Goal: Task Accomplishment & Management: Complete application form

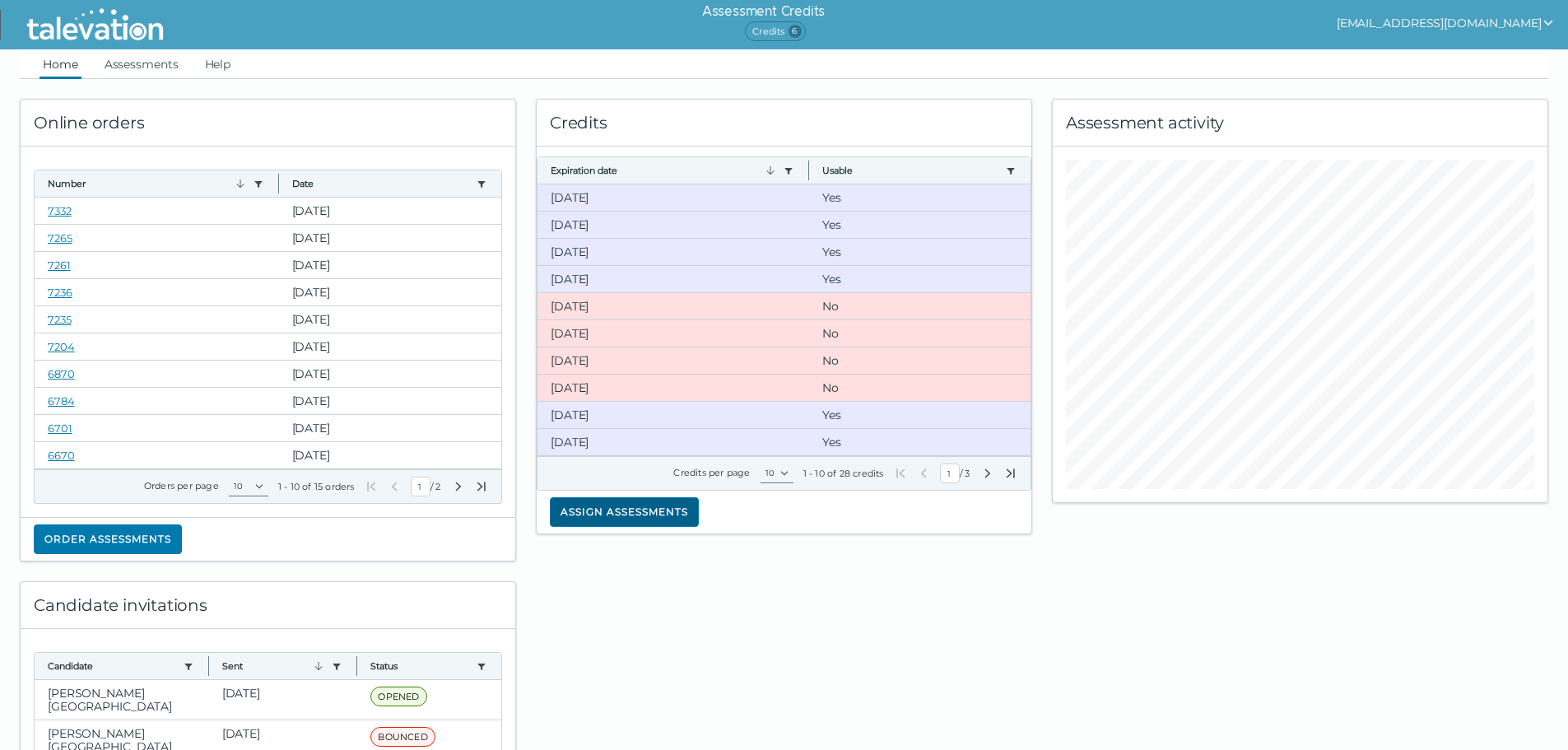
click at [633, 501] on button "Assign assessments" at bounding box center [625, 512] width 149 height 30
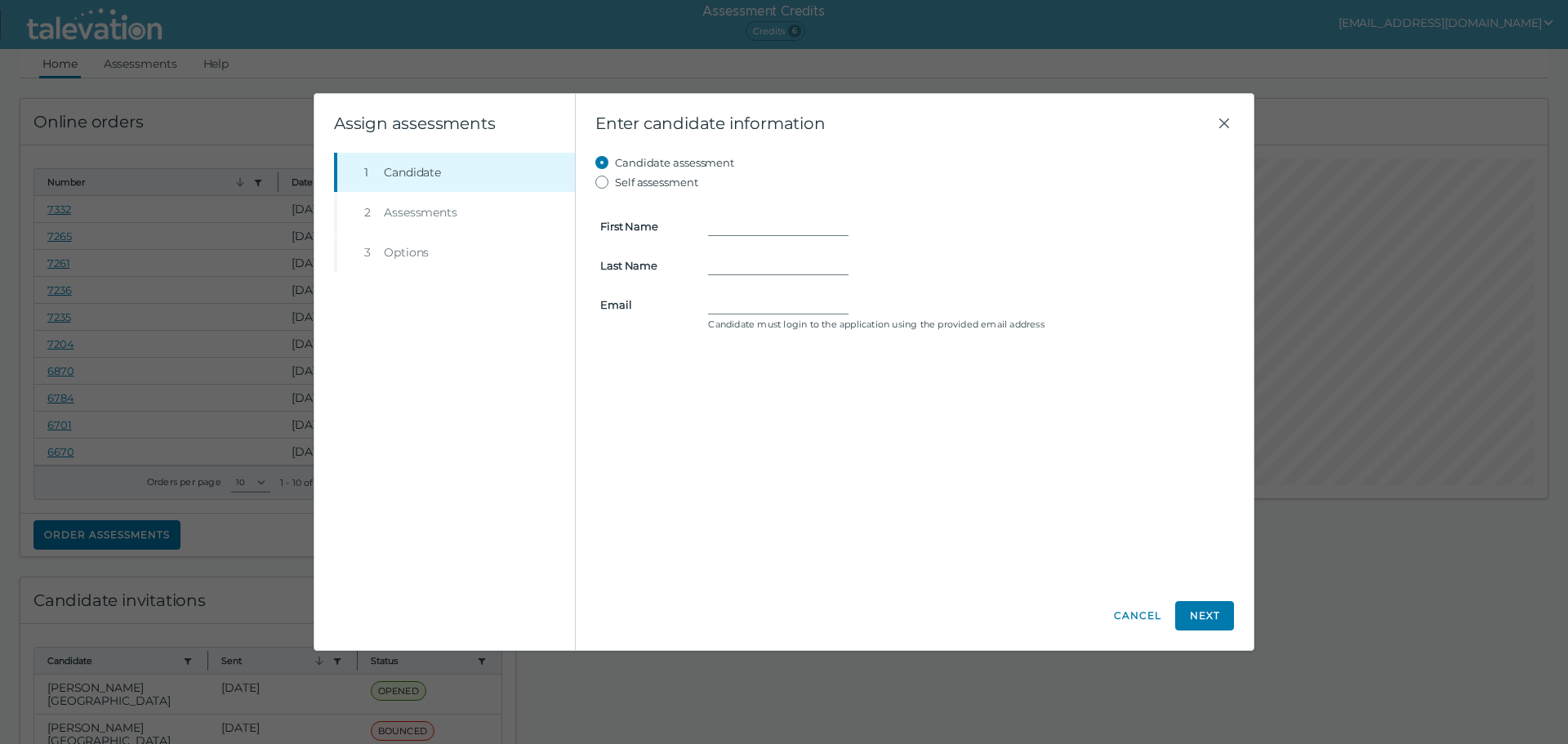
click at [738, 214] on form "First Name Last Name Email Candidate must login to the application using the pr…" at bounding box center [914, 263] width 639 height 144
click at [750, 226] on input "First Name" at bounding box center [777, 226] width 140 height 19
type input "[PERSON_NAME]"
type input "Inoni"
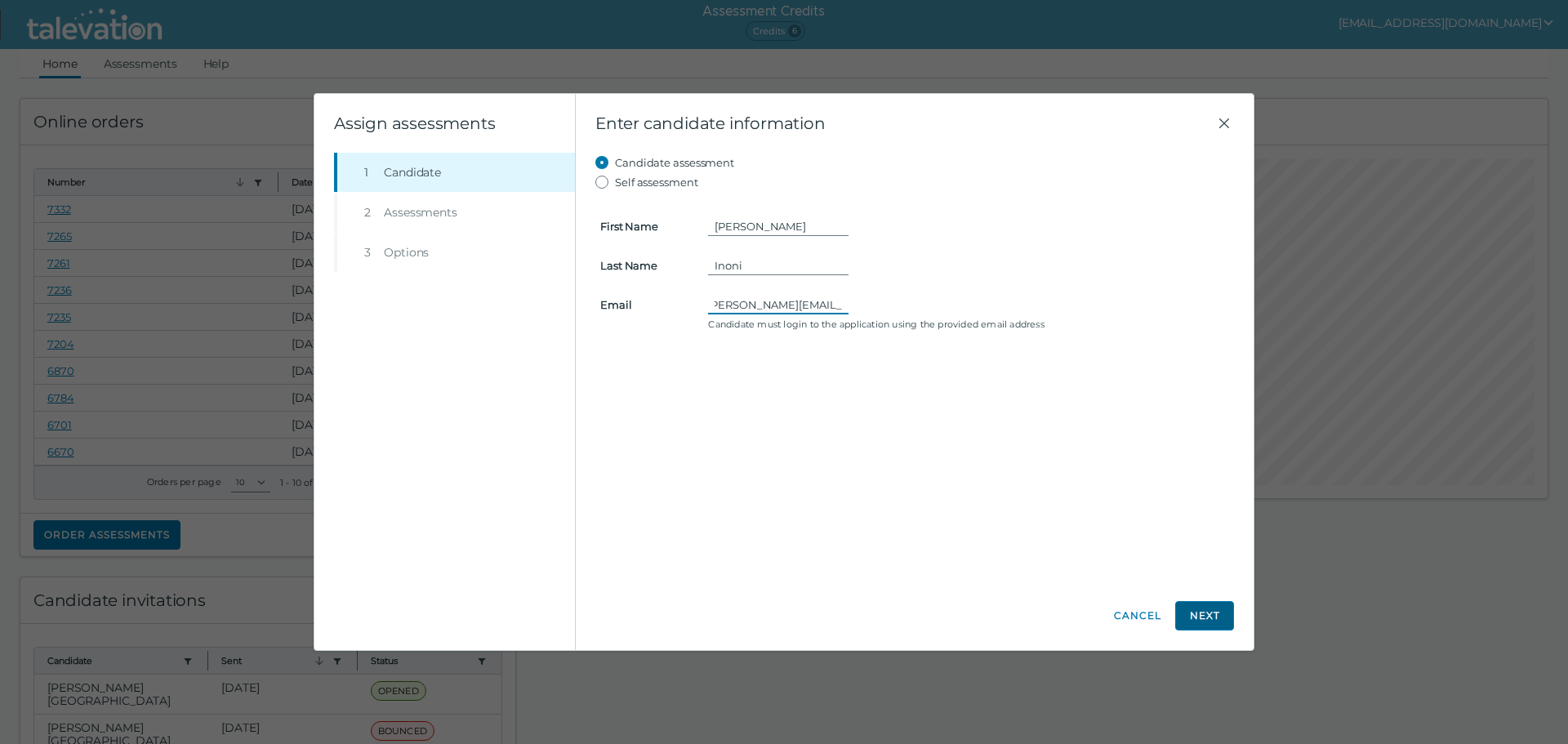
type input "[PERSON_NAME][EMAIL_ADDRESS][DOMAIN_NAME]"
click at [1208, 610] on button "Next" at bounding box center [1205, 616] width 58 height 30
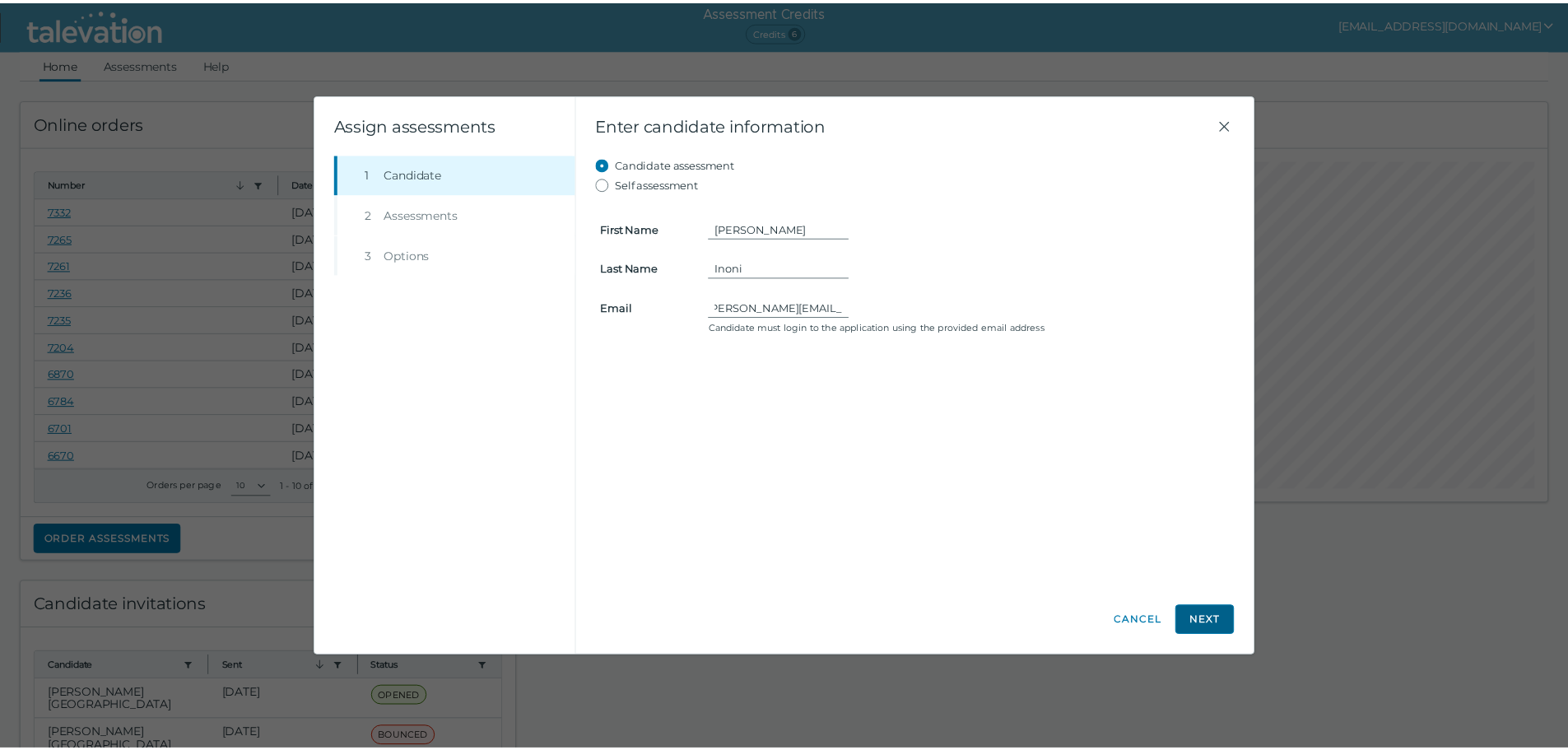
scroll to position [0, 0]
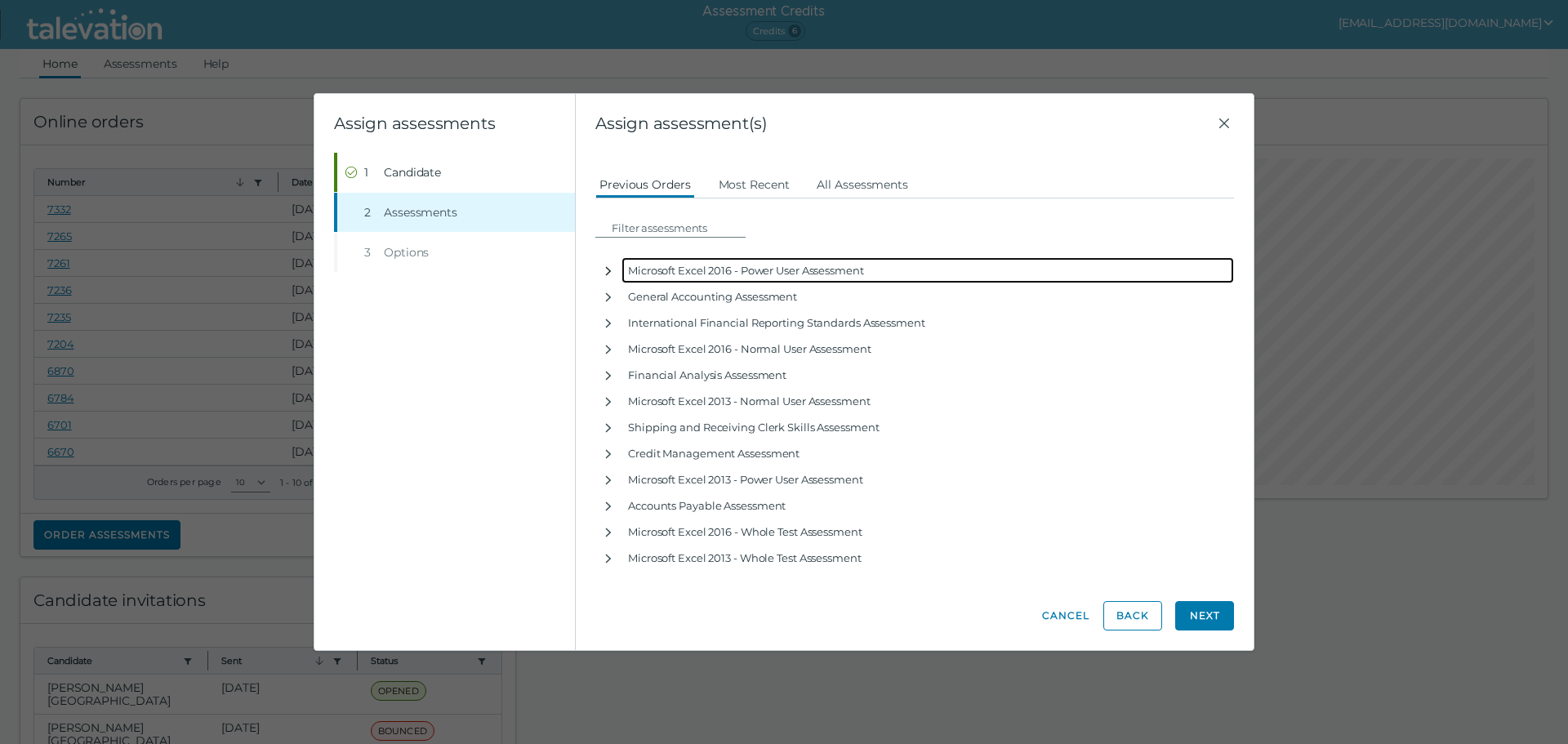
click at [604, 270] on icon "button" at bounding box center [608, 271] width 13 height 13
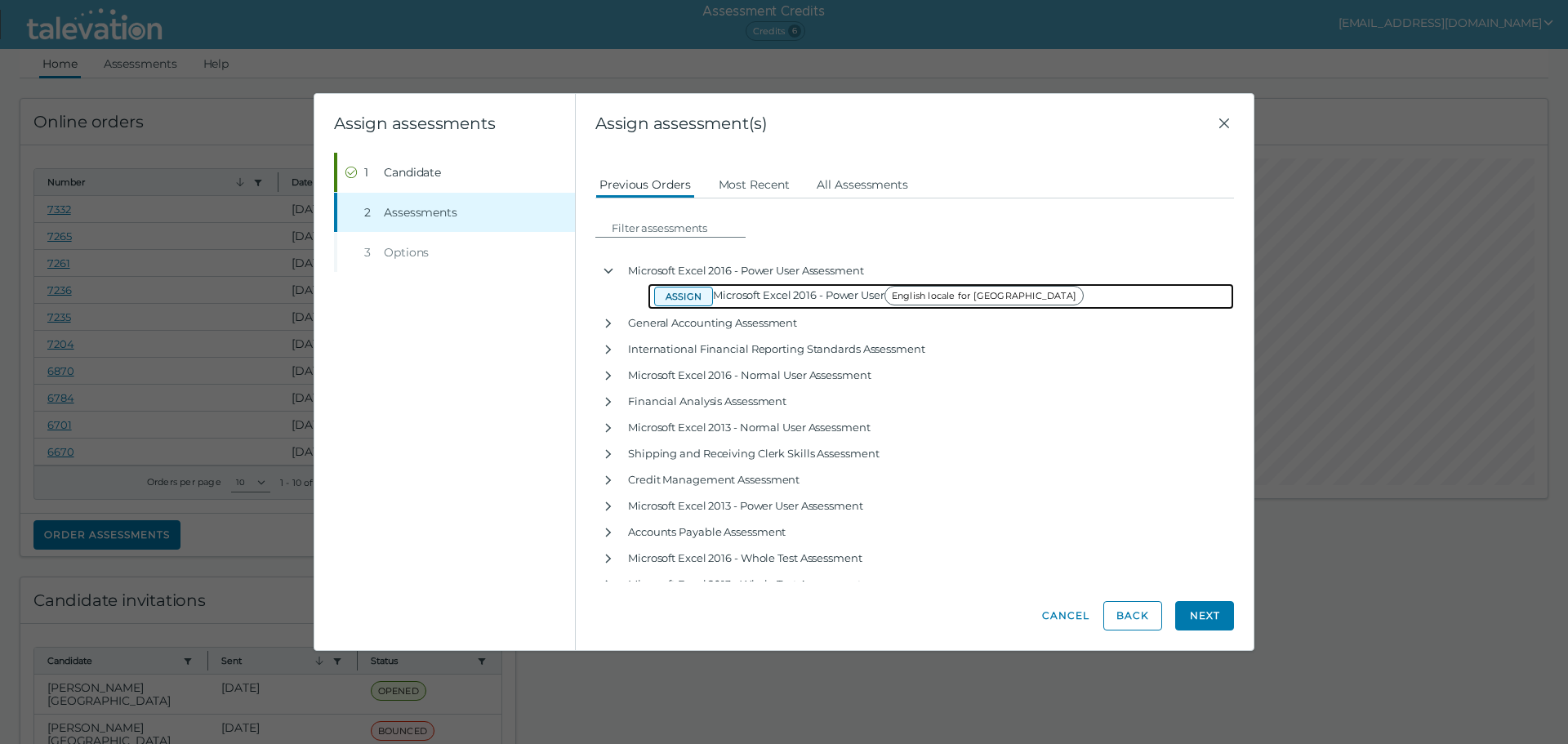
click at [692, 295] on button "Assign" at bounding box center [683, 296] width 58 height 19
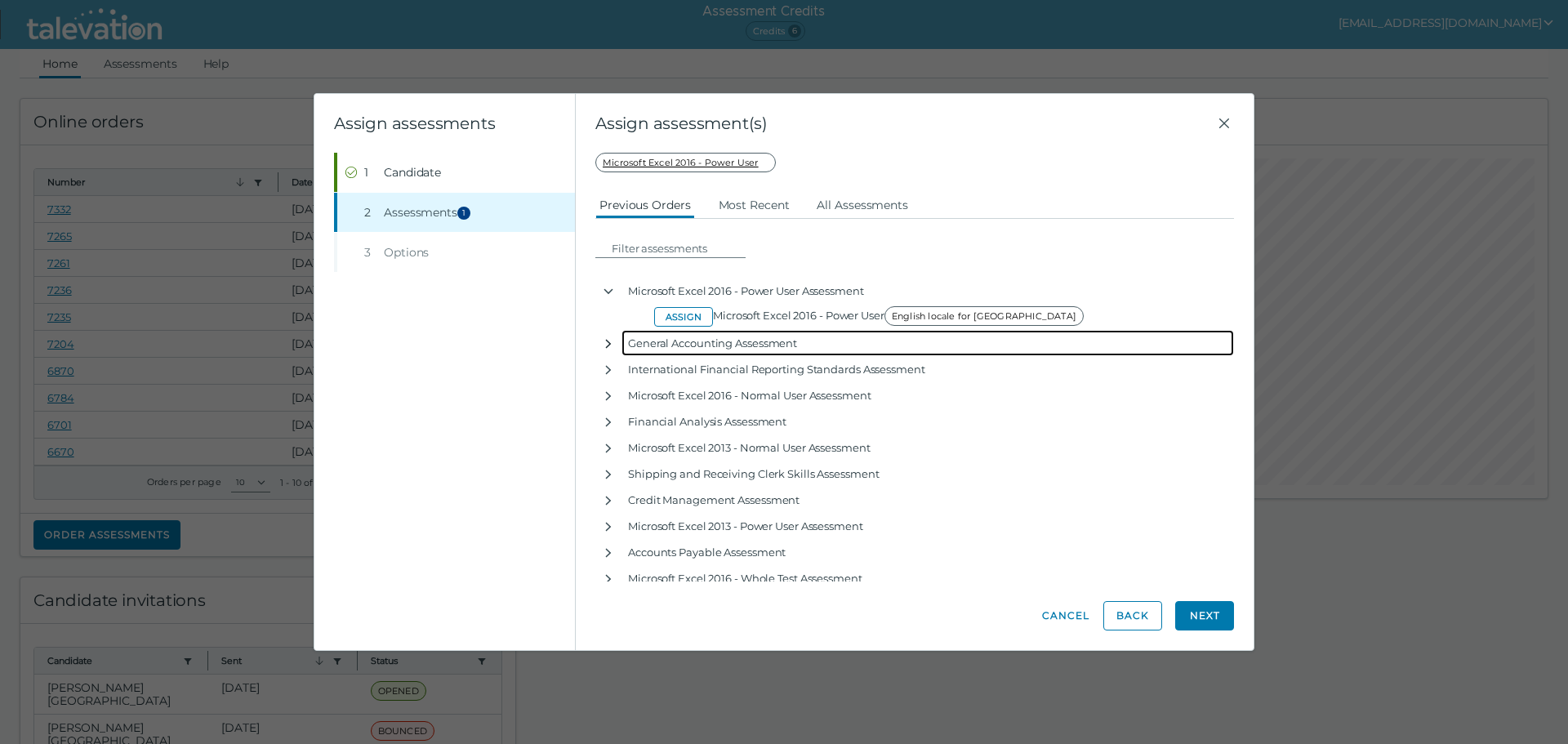
click at [610, 343] on icon "button" at bounding box center [608, 343] width 6 height 9
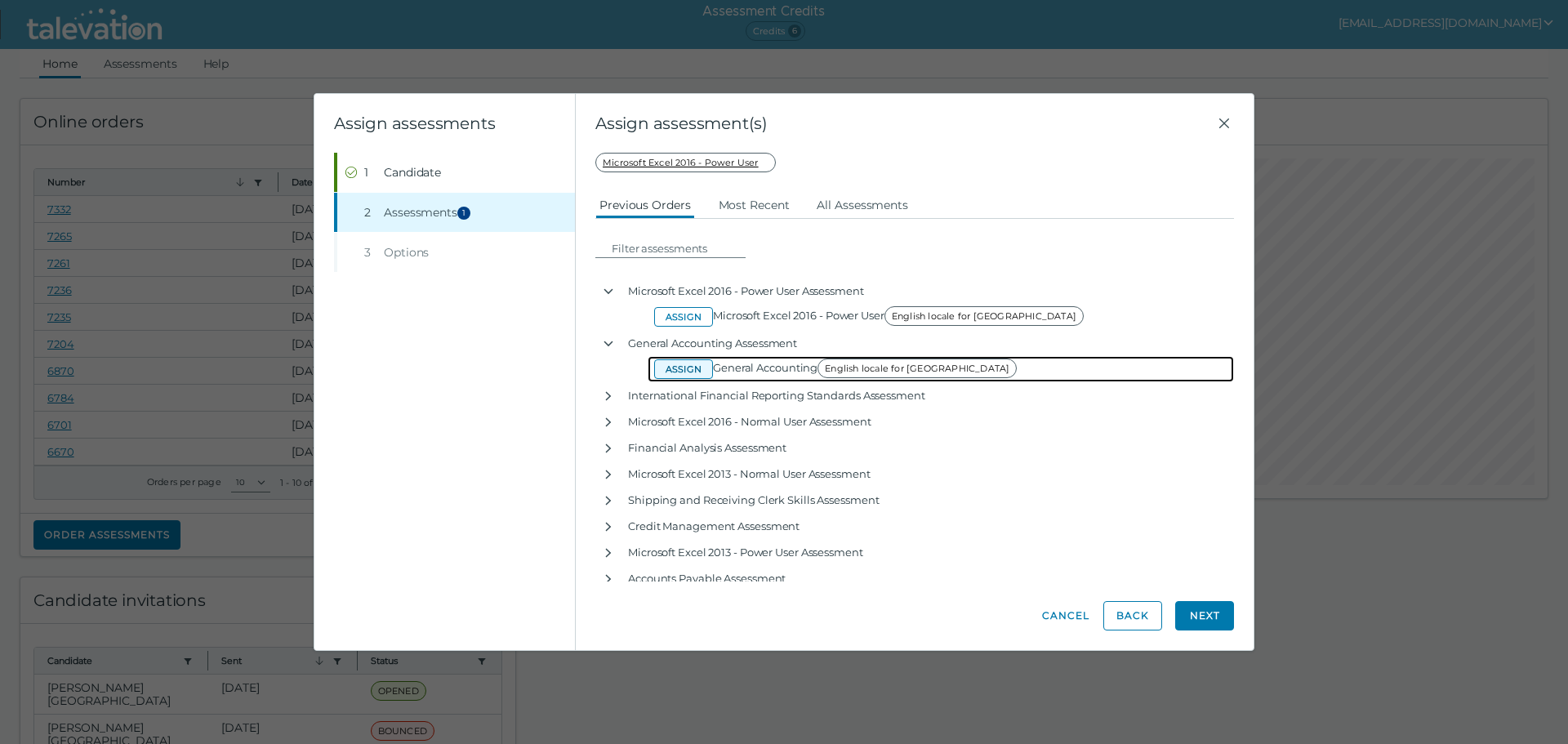
click at [691, 369] on button "Assign" at bounding box center [683, 369] width 58 height 19
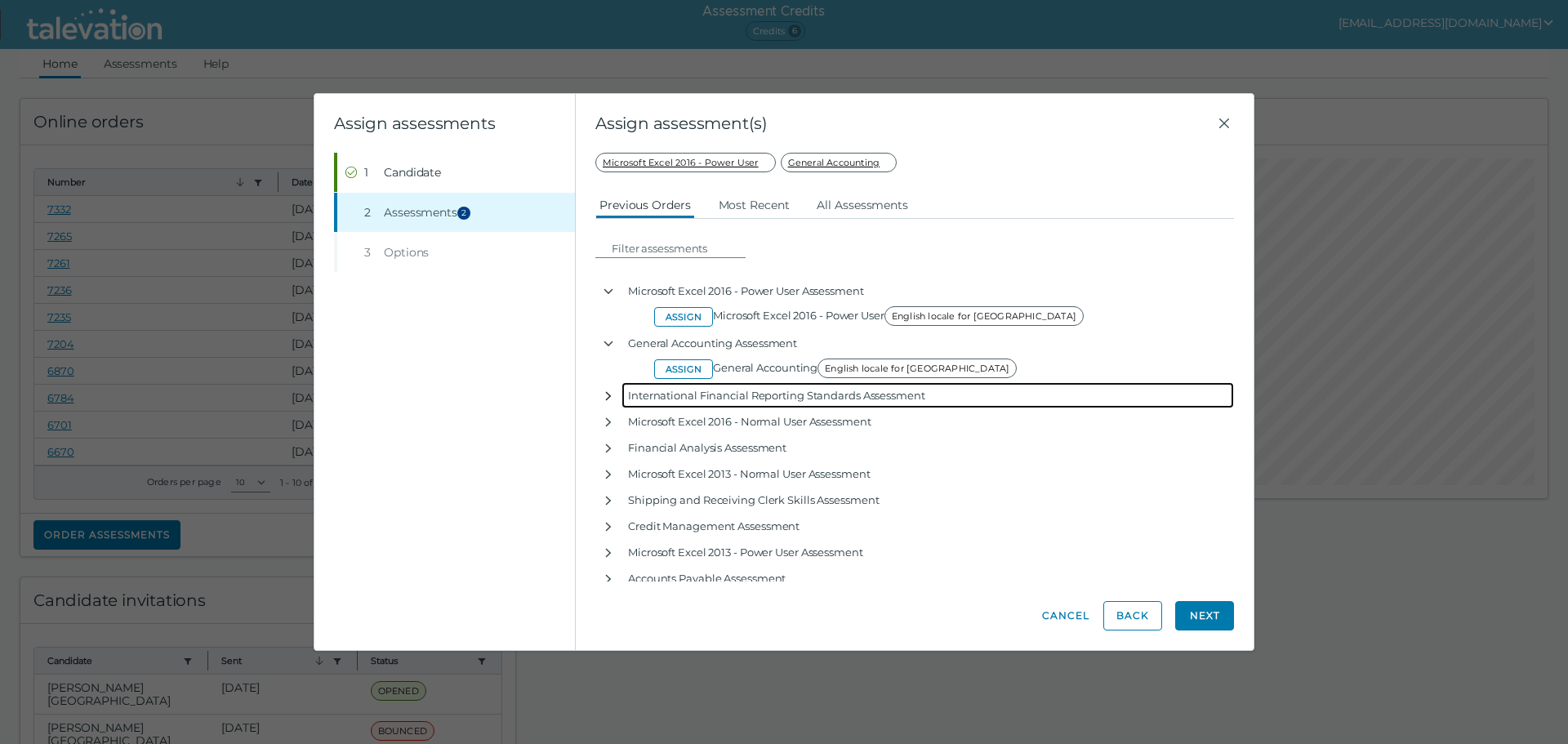
click at [612, 396] on icon "button" at bounding box center [608, 396] width 13 height 13
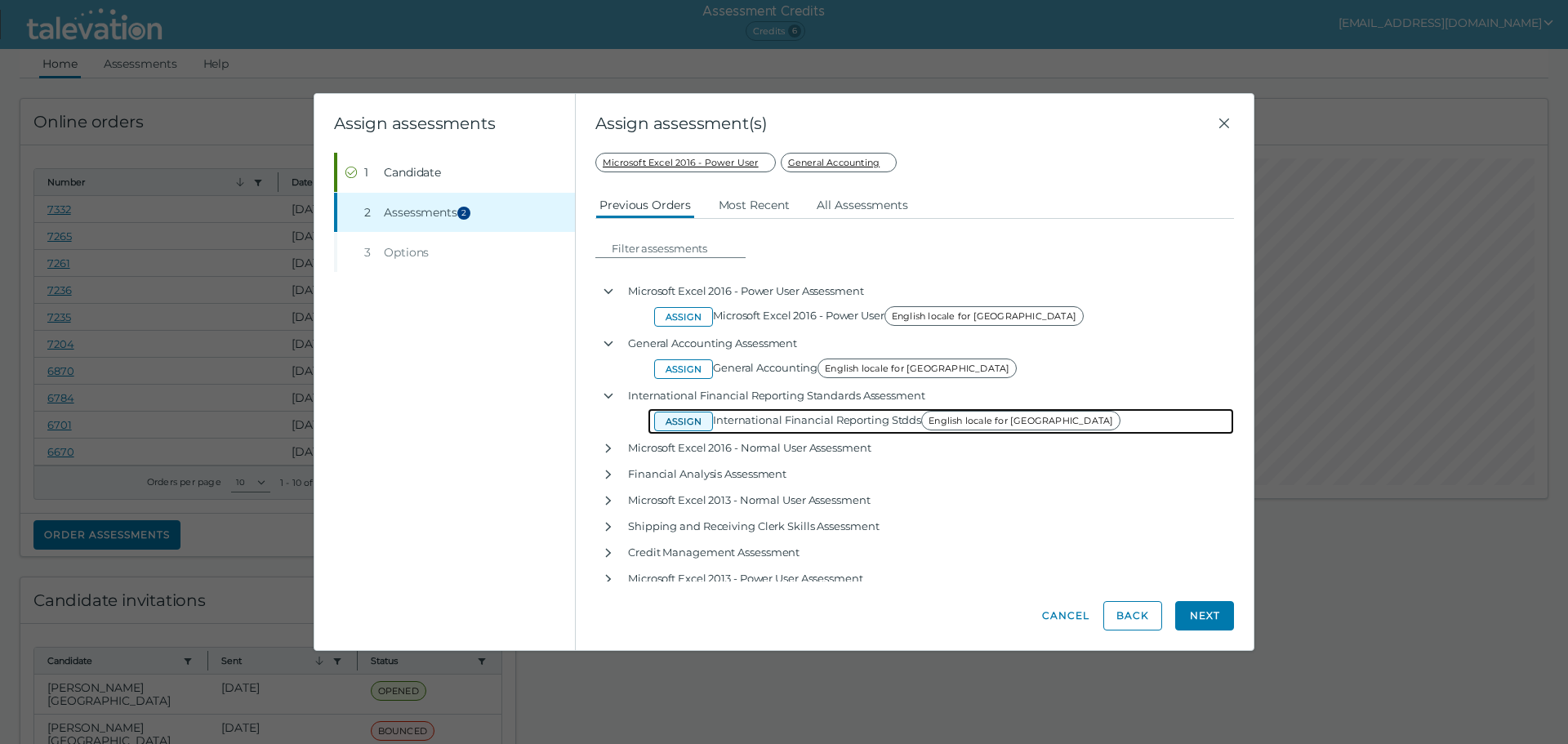
click at [681, 420] on button "Assign" at bounding box center [683, 421] width 58 height 19
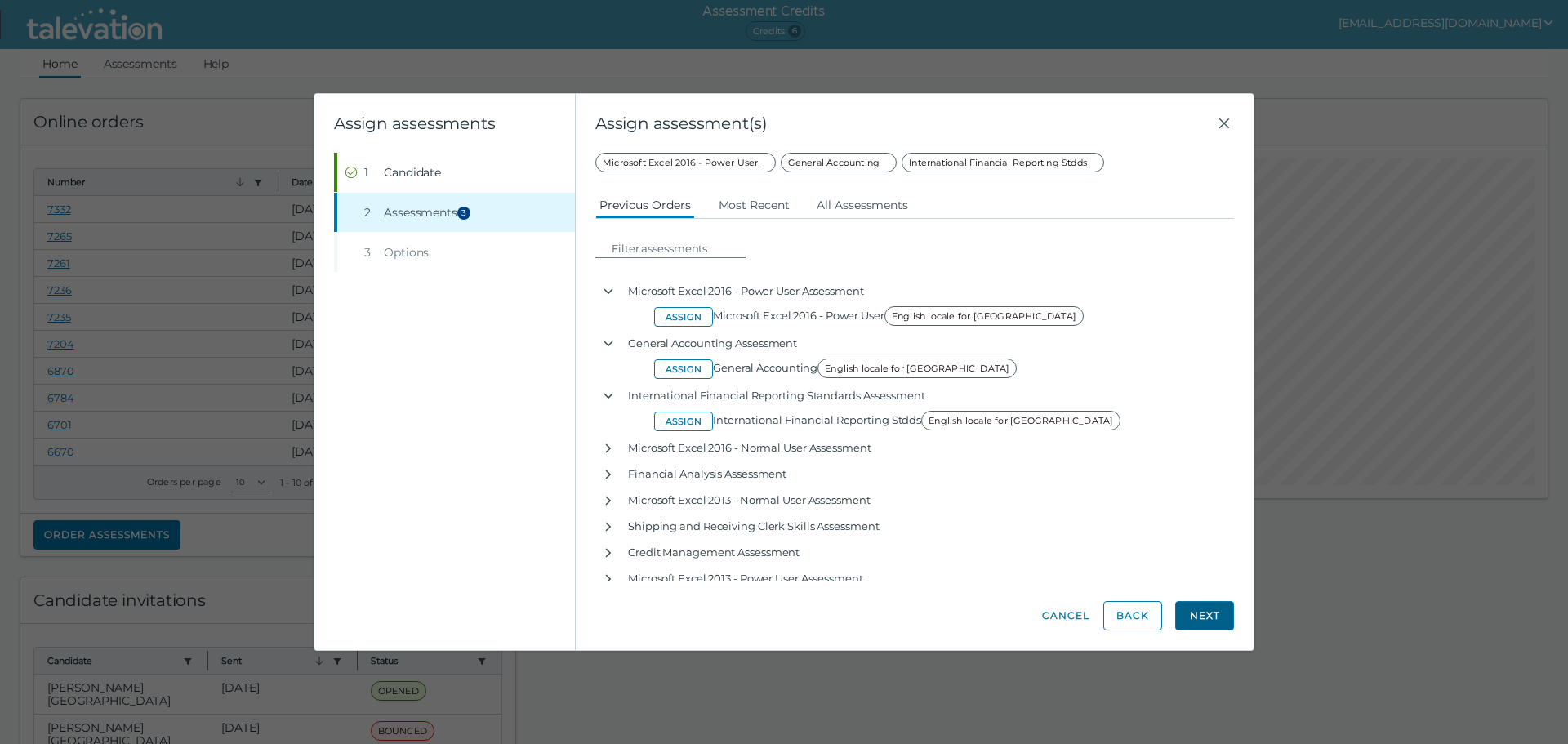
click at [1205, 614] on button "Next" at bounding box center [1205, 616] width 58 height 30
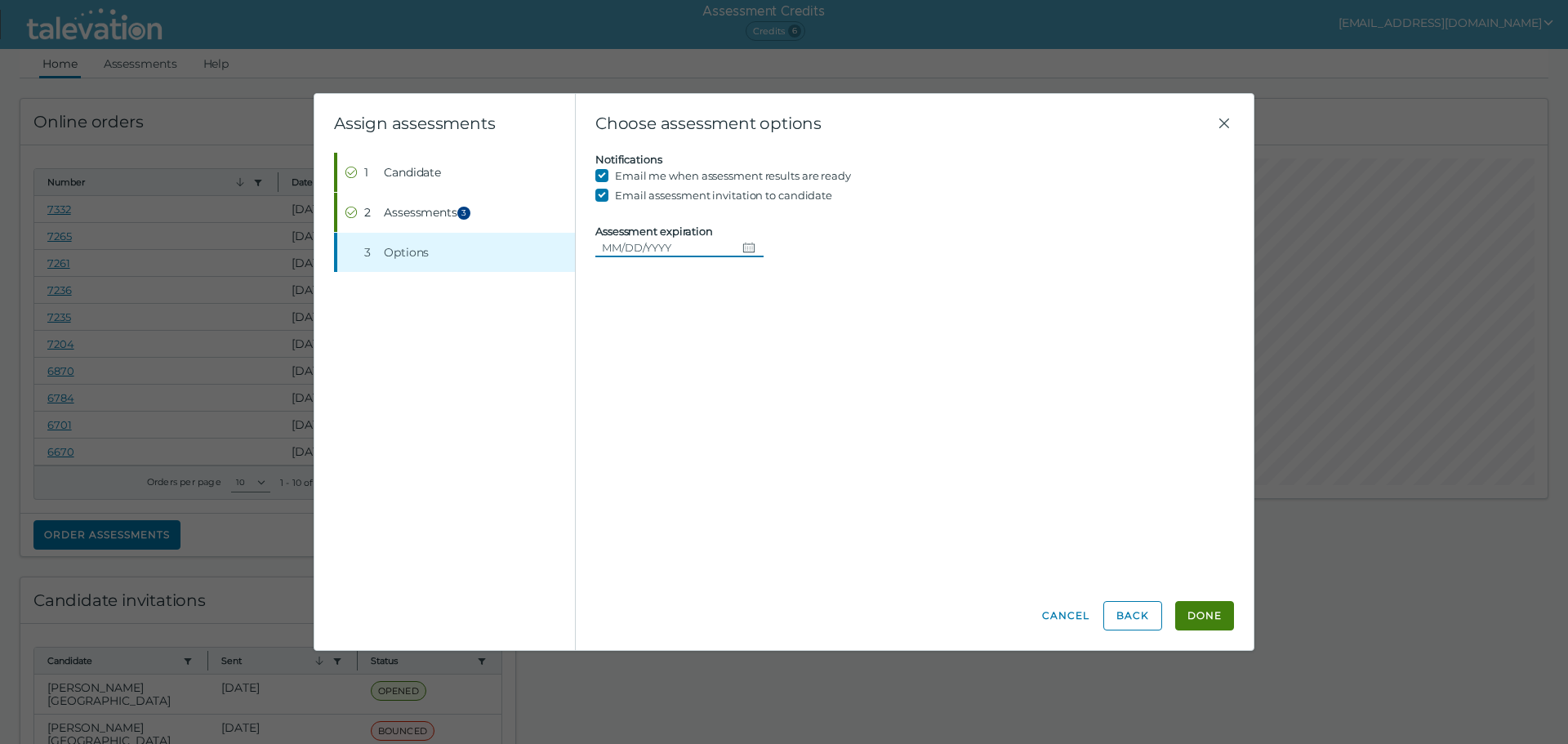
click at [744, 249] on icon "Choose date" at bounding box center [749, 247] width 13 height 13
click at [719, 482] on button "27" at bounding box center [712, 479] width 30 height 30
type input "[DATE]"
click at [1206, 614] on button "Done" at bounding box center [1205, 616] width 58 height 30
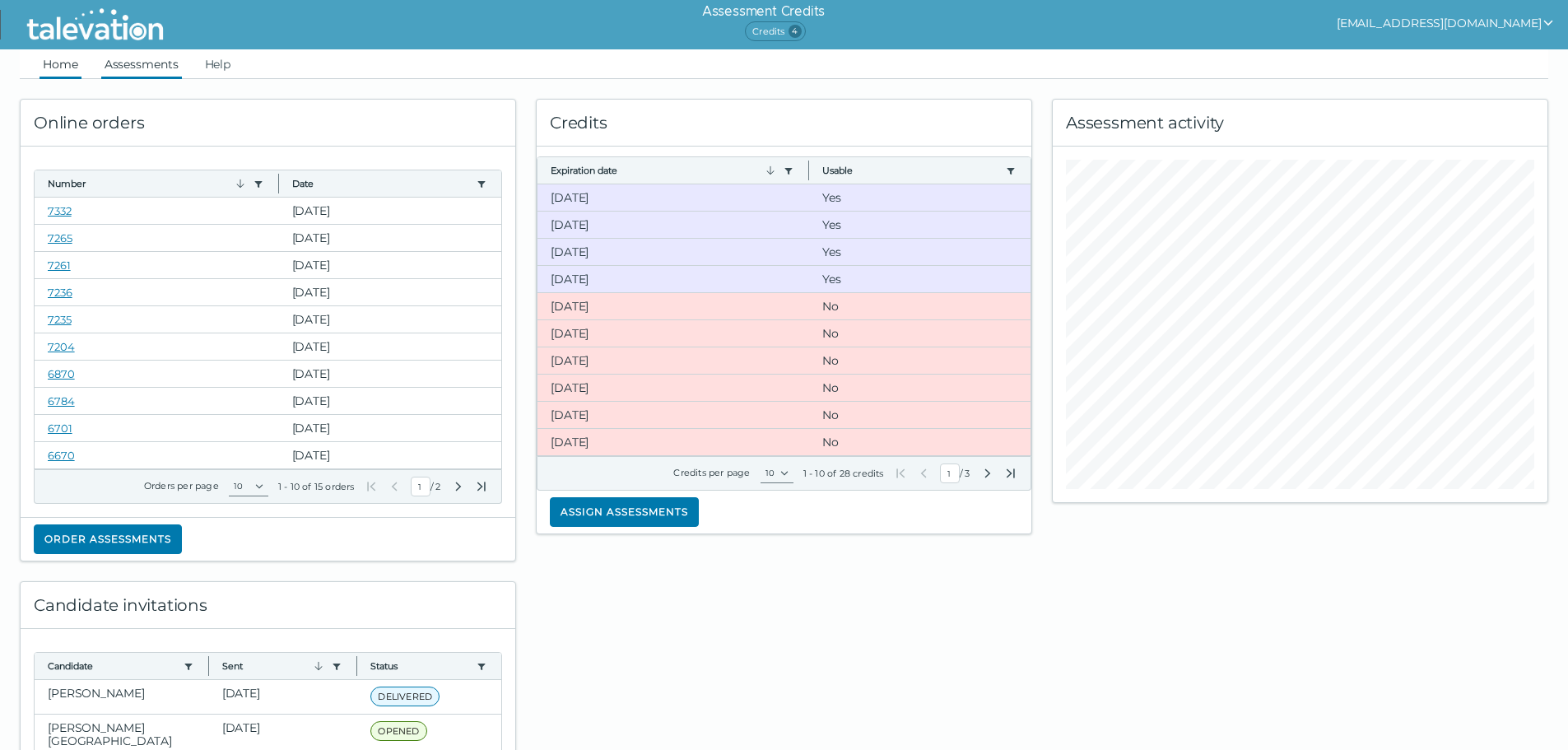
drag, startPoint x: 143, startPoint y: 54, endPoint x: 153, endPoint y: 61, distance: 12.2
click at [143, 54] on link "Assessments" at bounding box center [141, 64] width 81 height 30
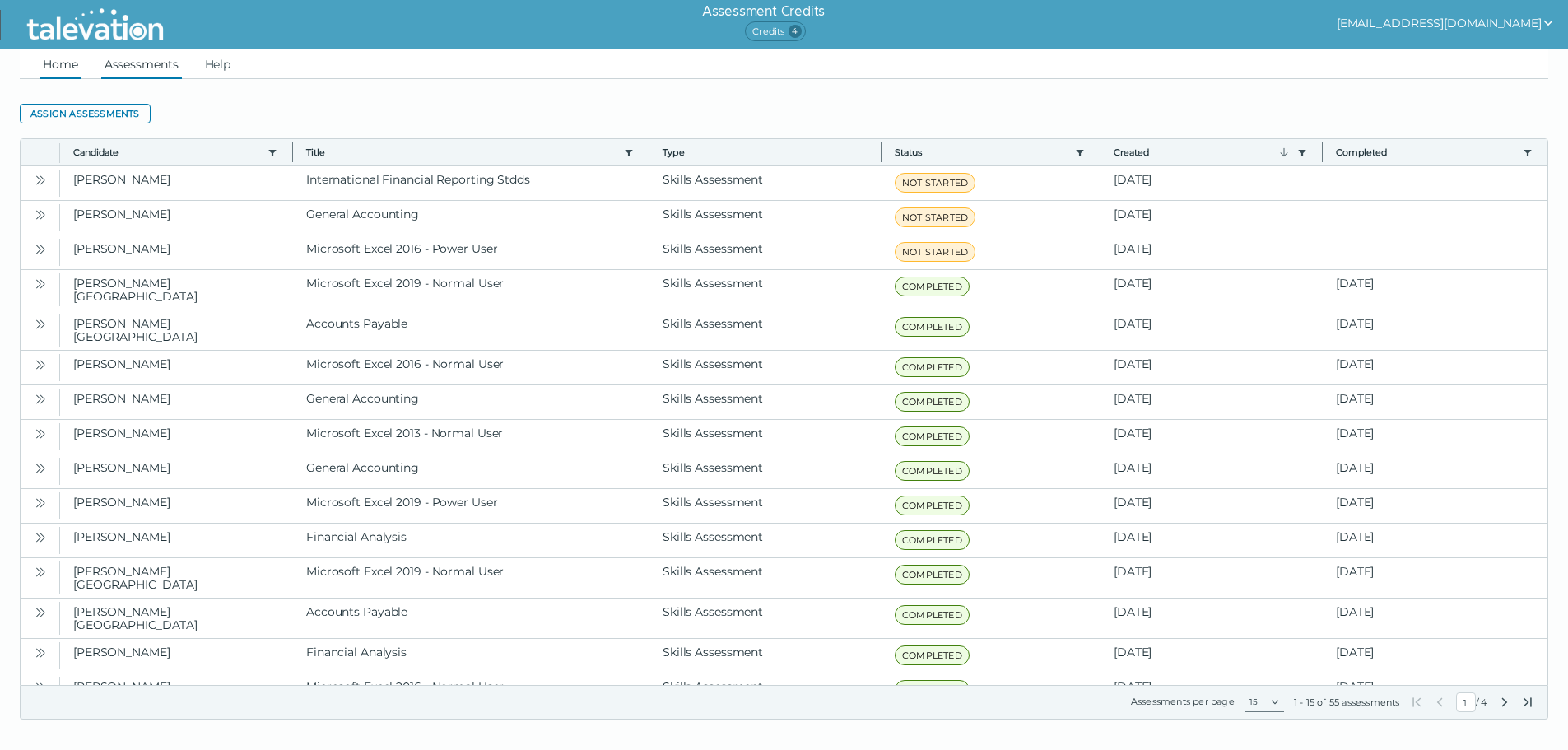
click at [59, 68] on link "Home" at bounding box center [61, 64] width 42 height 30
